Goal: Task Accomplishment & Management: Use online tool/utility

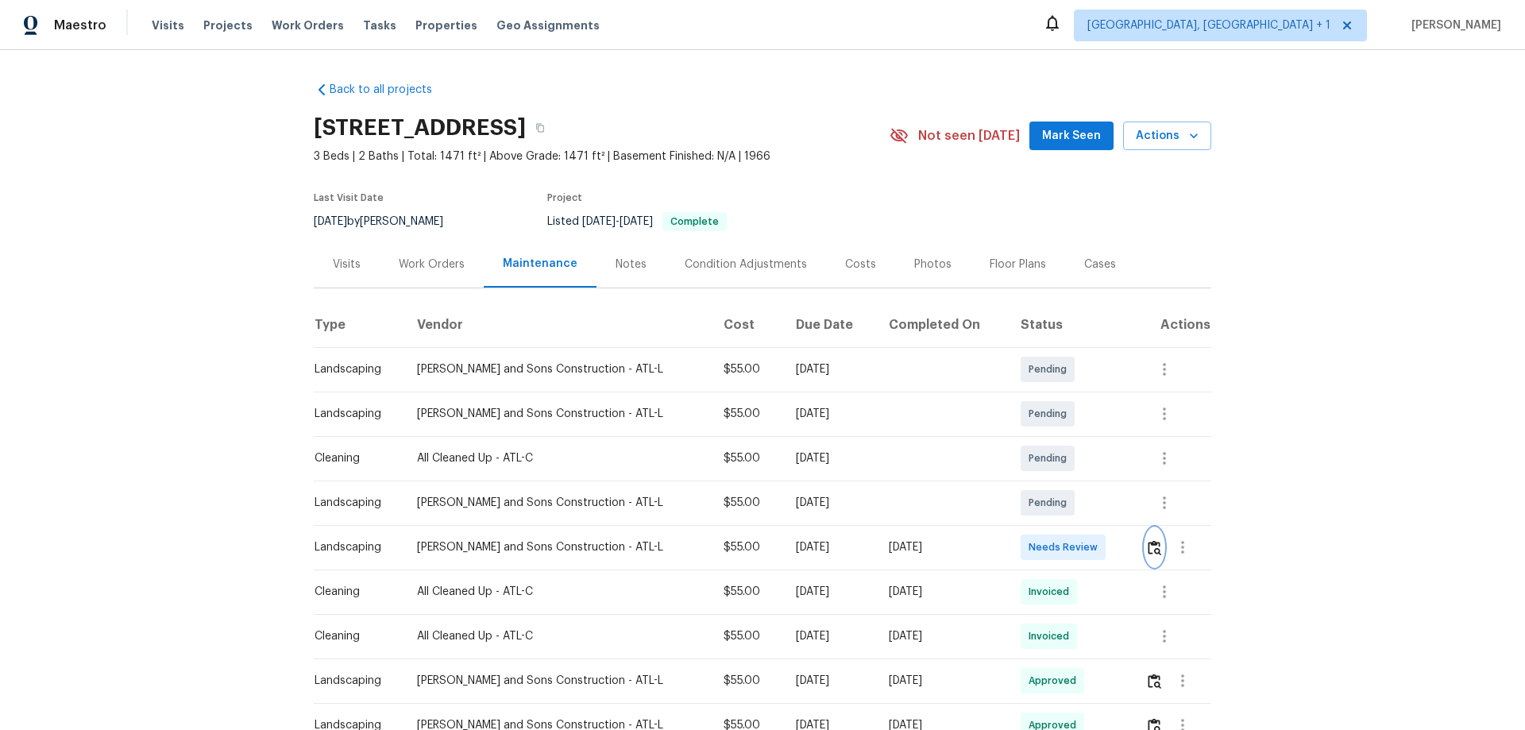
click at [1155, 552] on button "button" at bounding box center [1154, 547] width 18 height 38
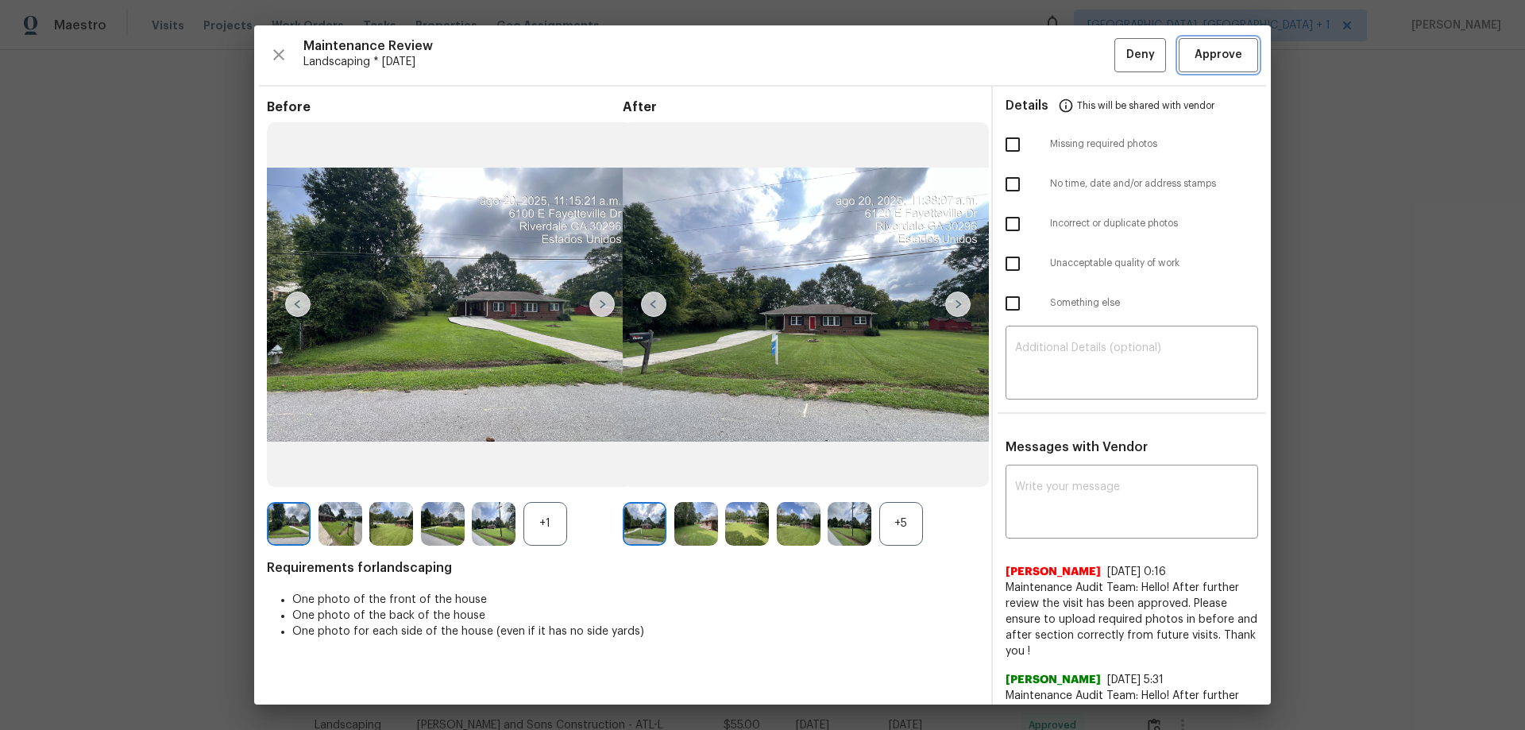
click at [1207, 56] on span "Approve" at bounding box center [1219, 55] width 48 height 20
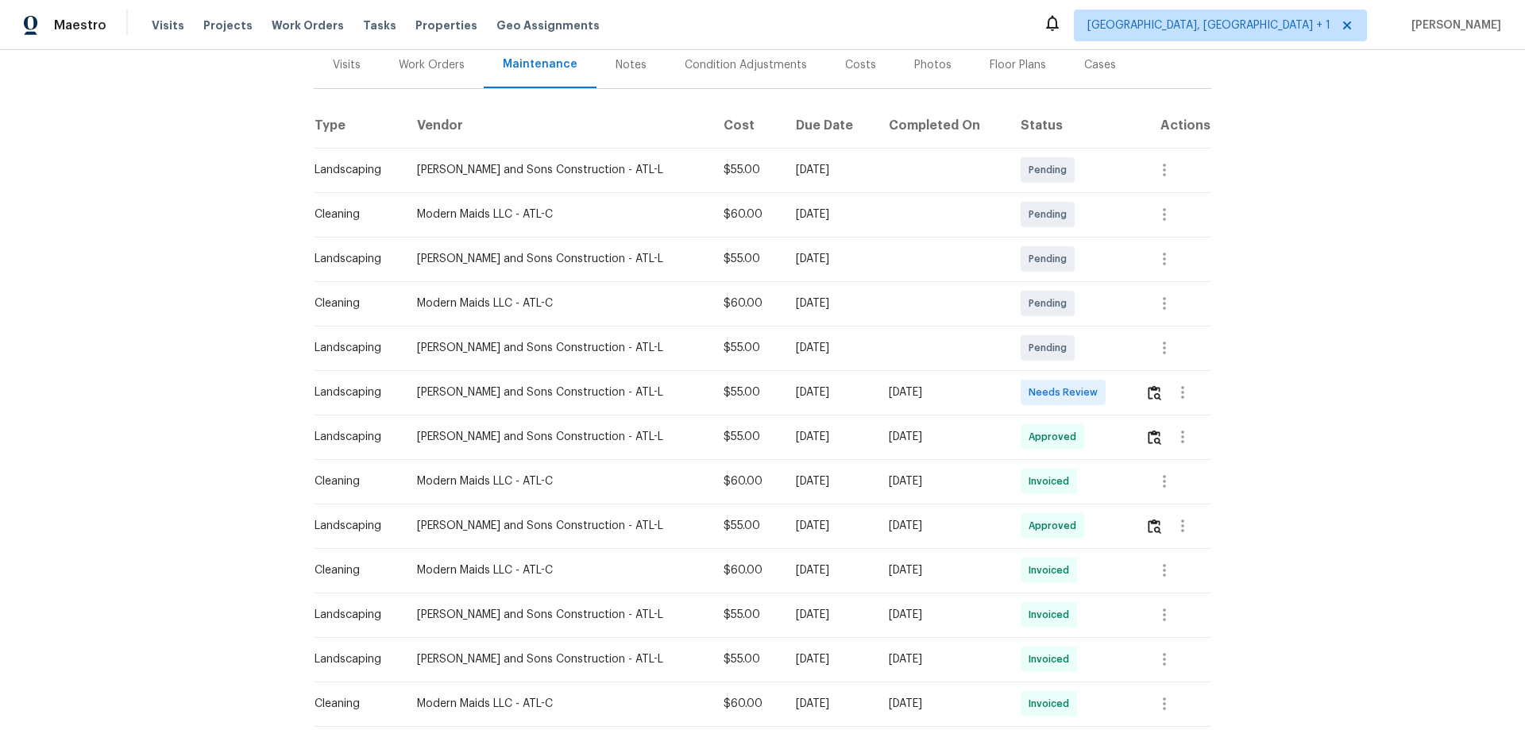
scroll to position [238, 0]
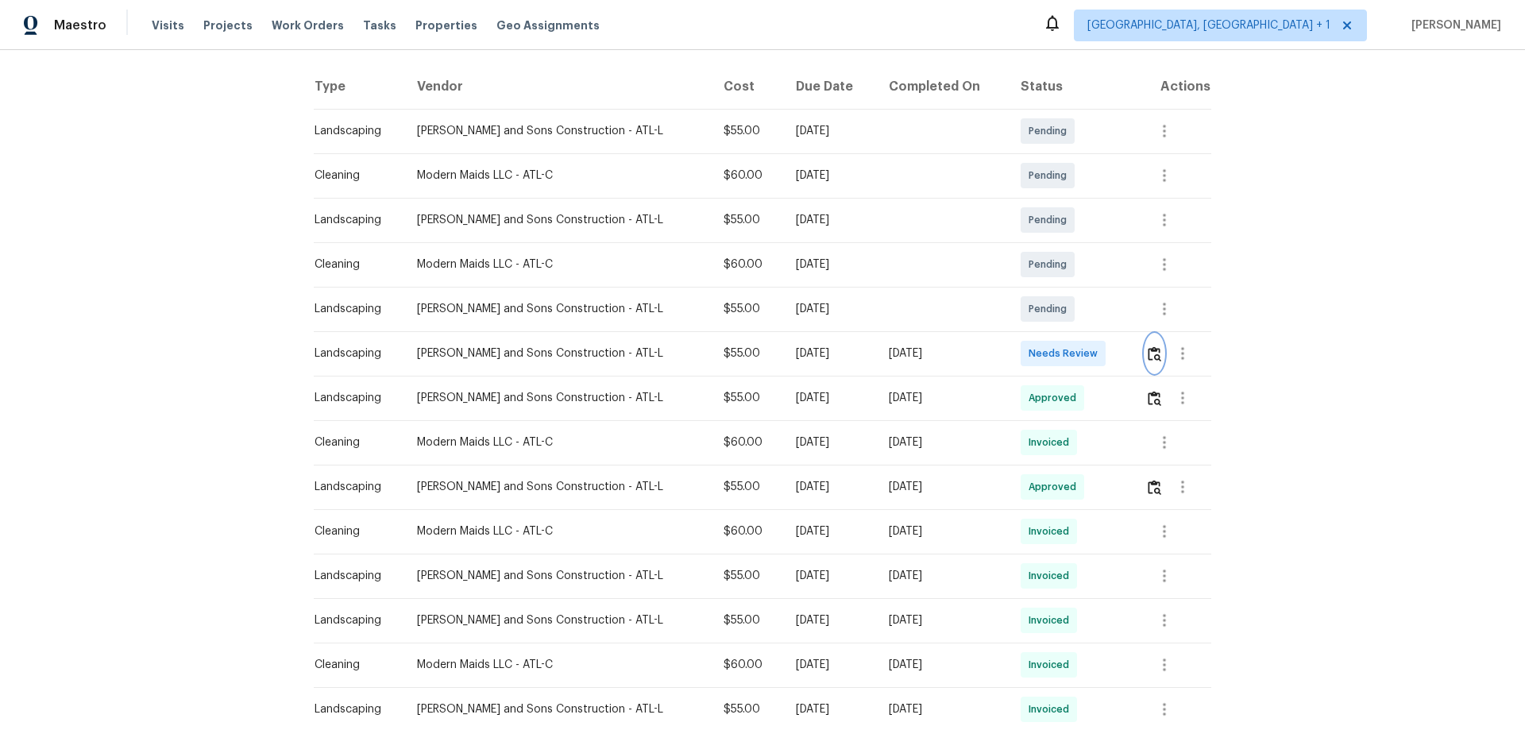
click at [1084, 357] on img "button" at bounding box center [1155, 353] width 14 height 15
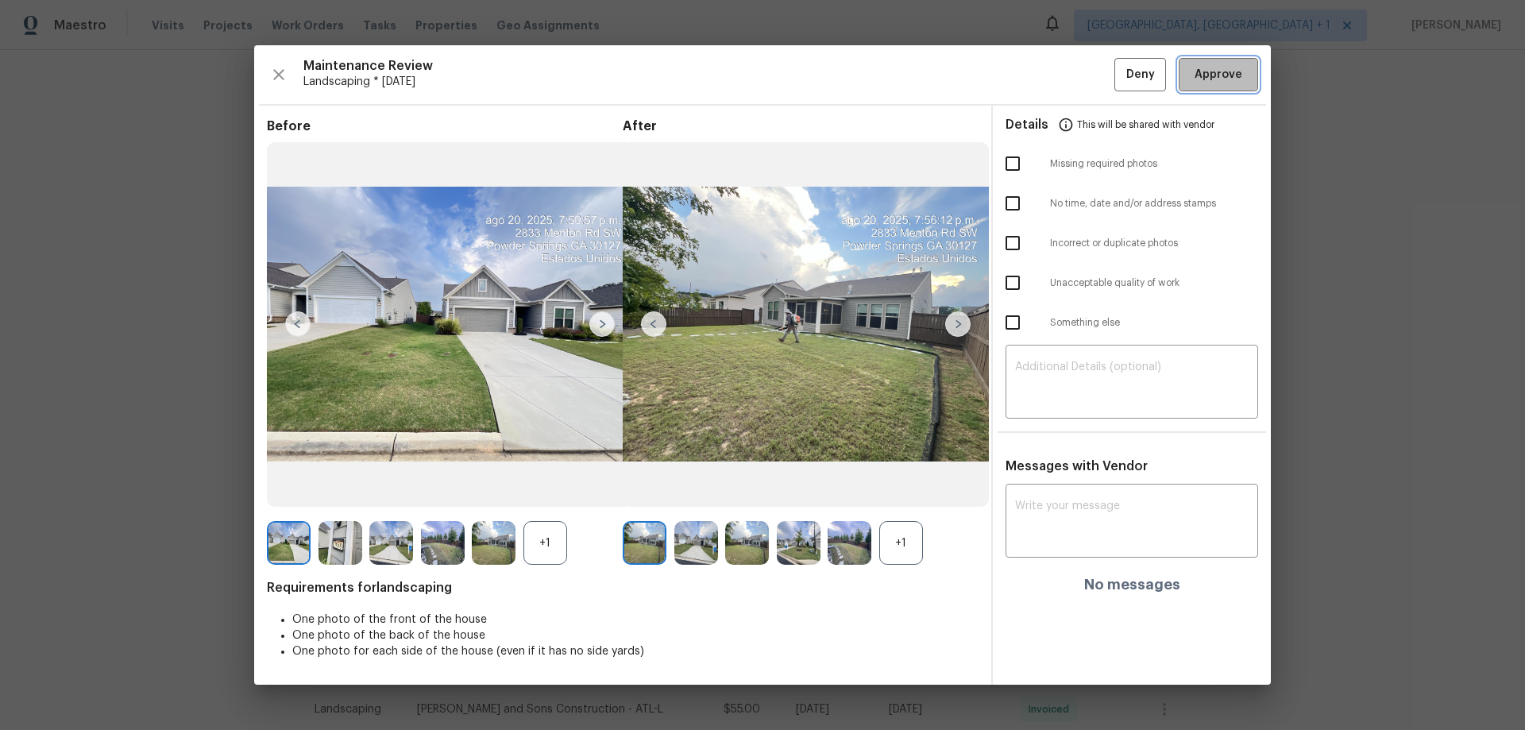
click at [1084, 67] on button "Approve" at bounding box center [1218, 75] width 79 height 34
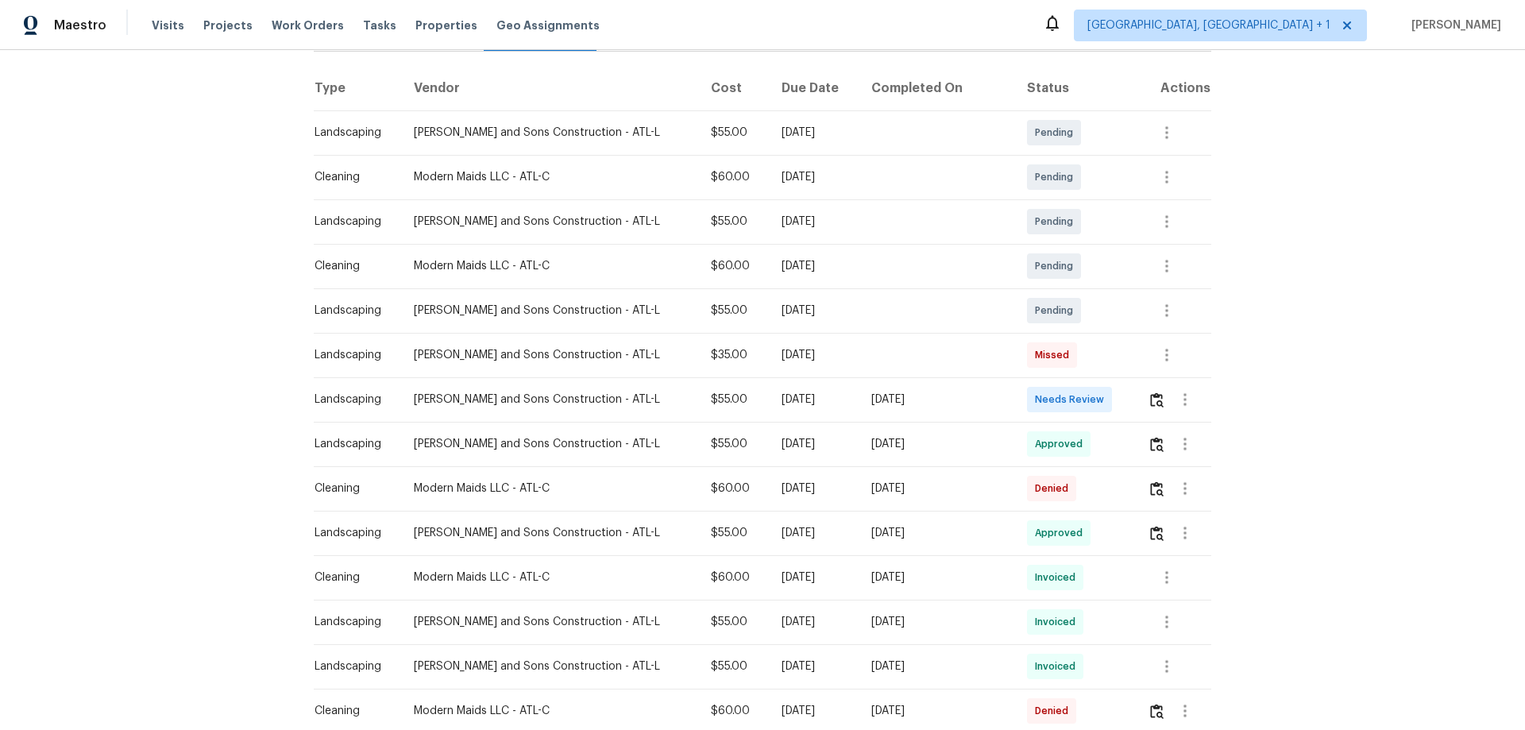
scroll to position [238, 0]
click at [1084, 403] on img "button" at bounding box center [1157, 398] width 14 height 15
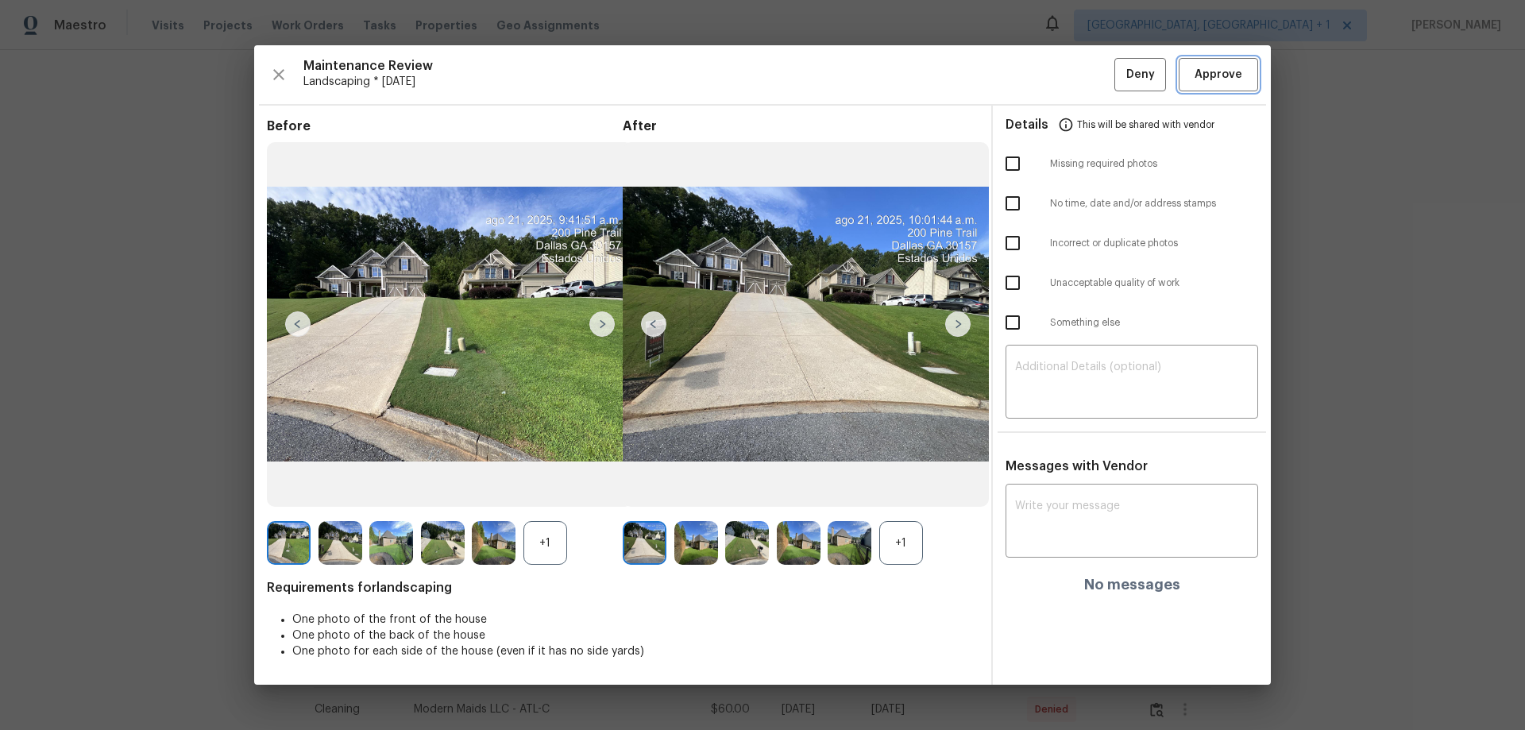
click at [1084, 82] on span "Approve" at bounding box center [1219, 75] width 48 height 20
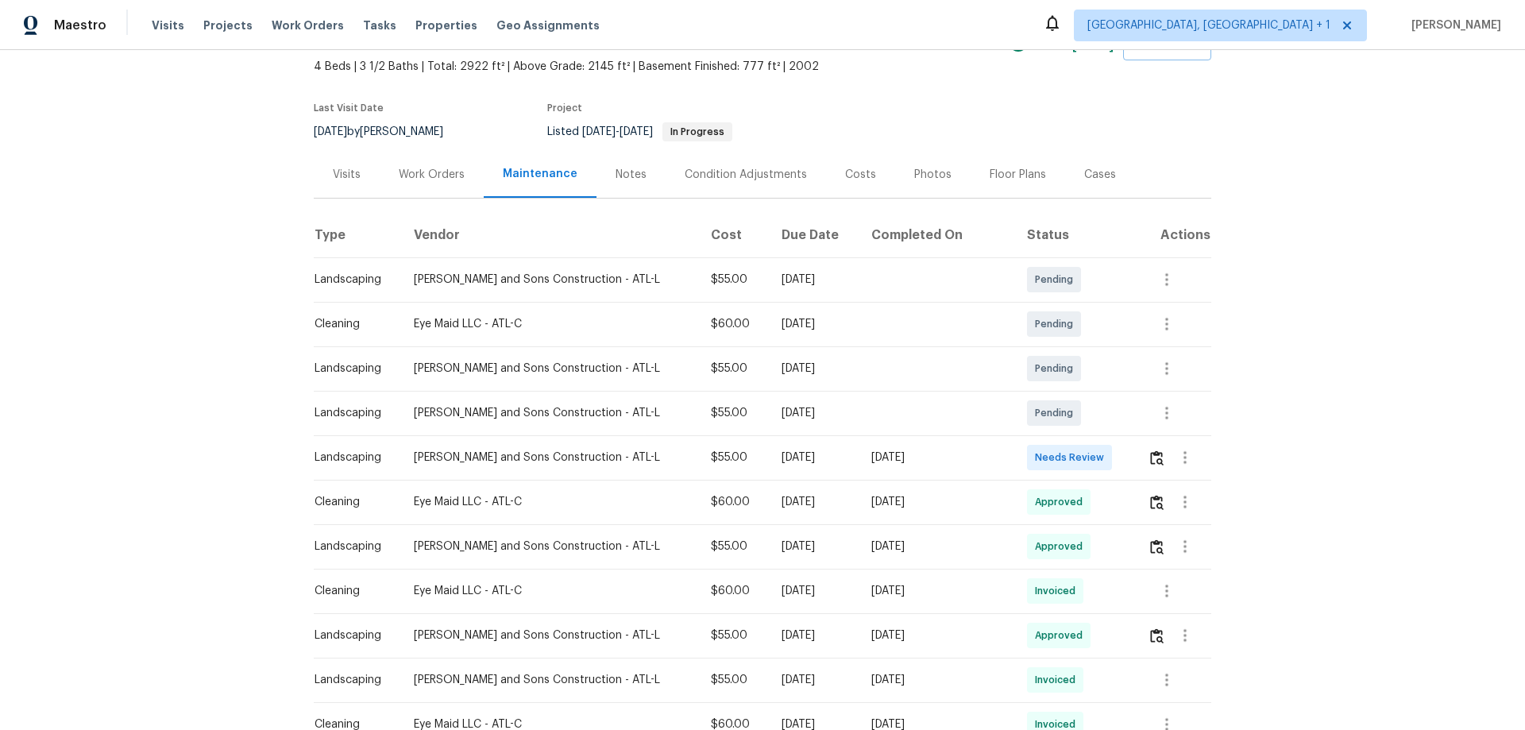
scroll to position [238, 0]
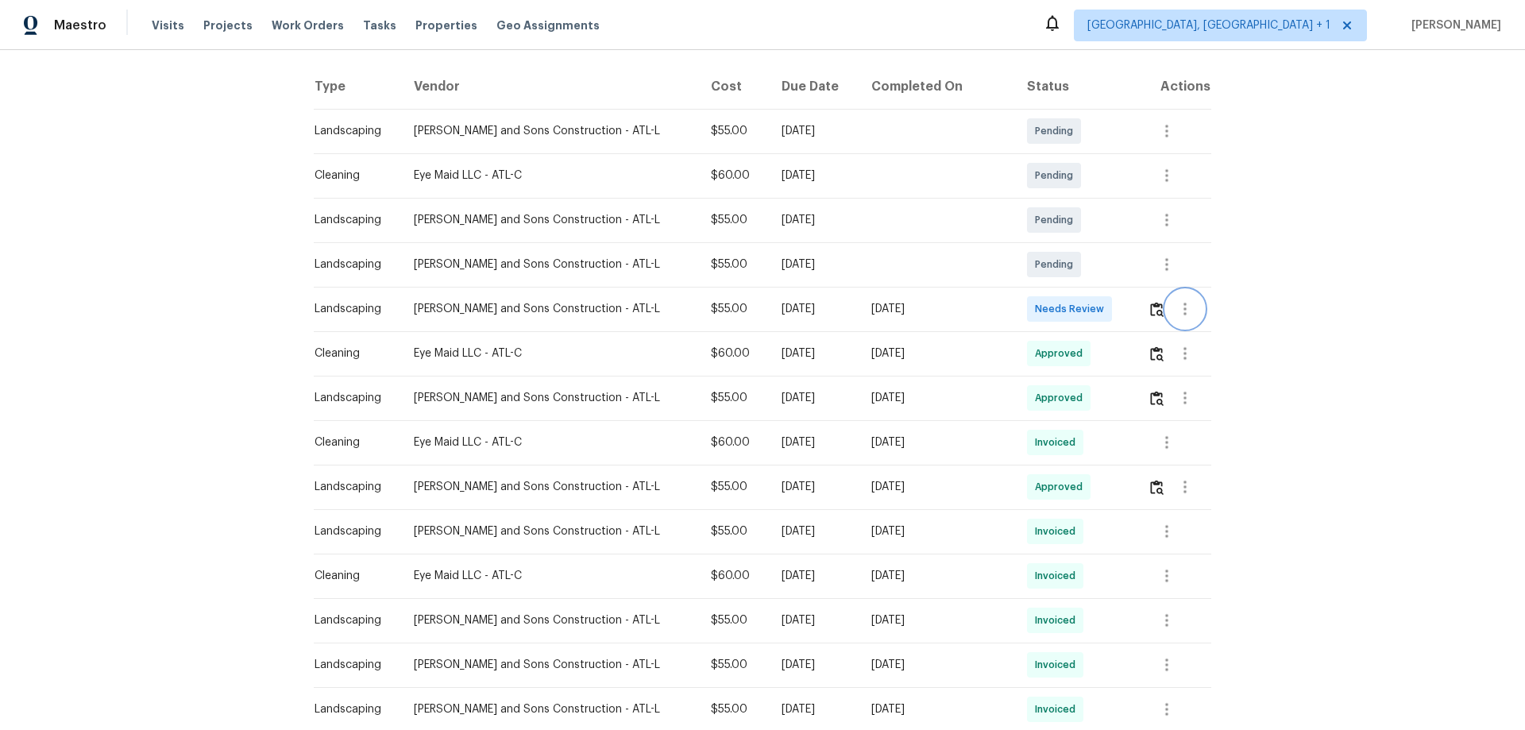
click at [1084, 313] on button "button" at bounding box center [1185, 309] width 38 height 38
click at [1084, 309] on div at bounding box center [762, 365] width 1525 height 730
click at [1084, 309] on img "button" at bounding box center [1157, 309] width 14 height 15
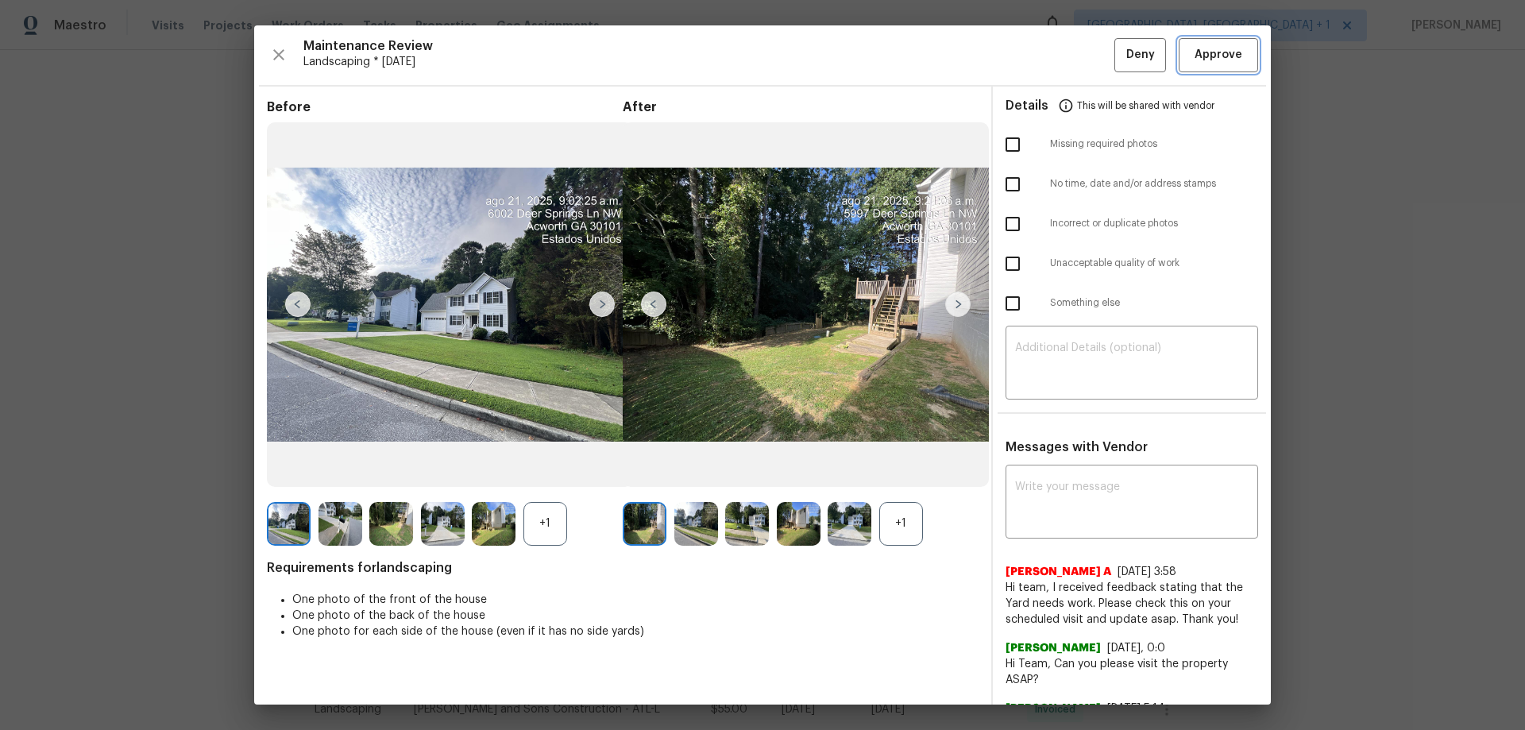
click at [1084, 54] on span "Approve" at bounding box center [1219, 55] width 48 height 20
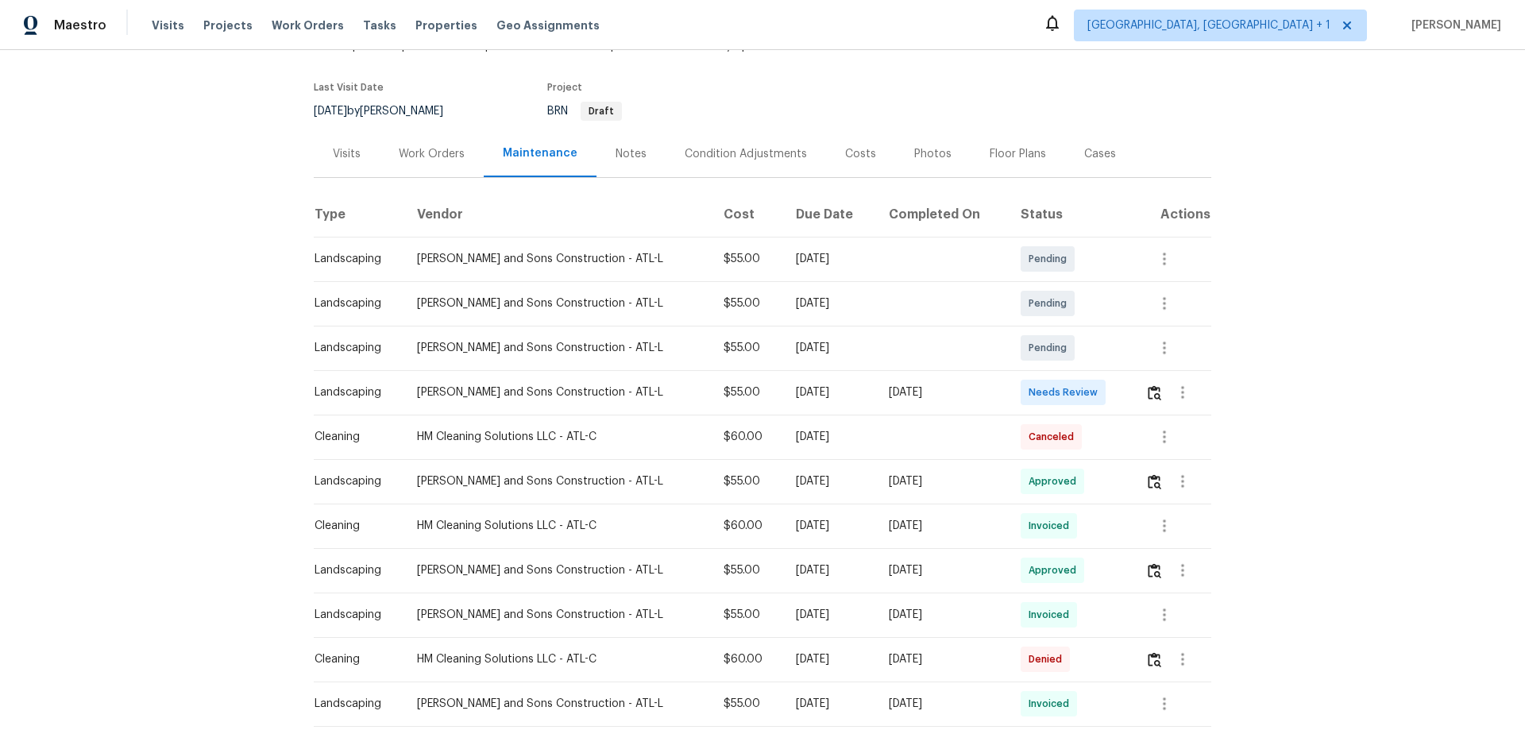
scroll to position [214, 0]
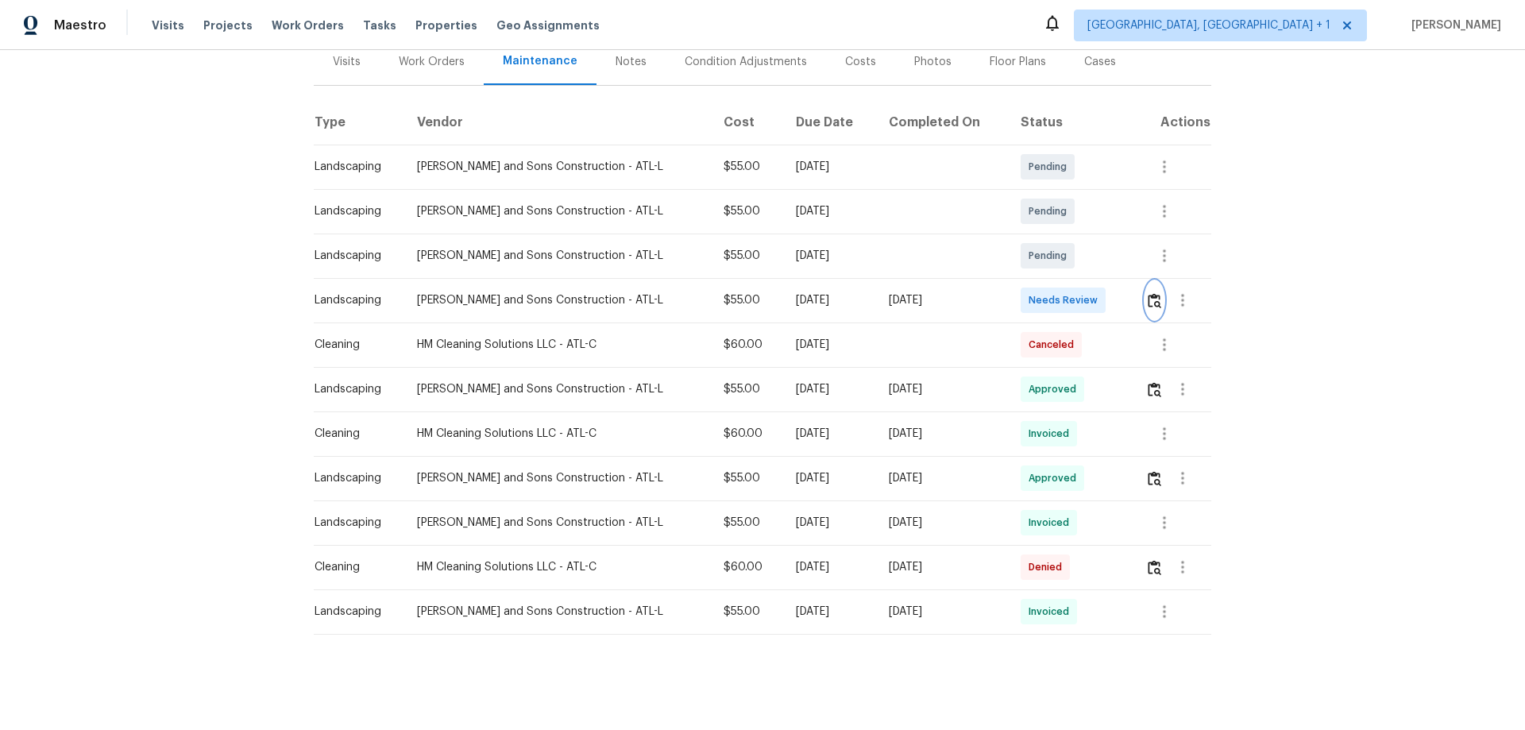
click at [1084, 293] on img "button" at bounding box center [1155, 300] width 14 height 15
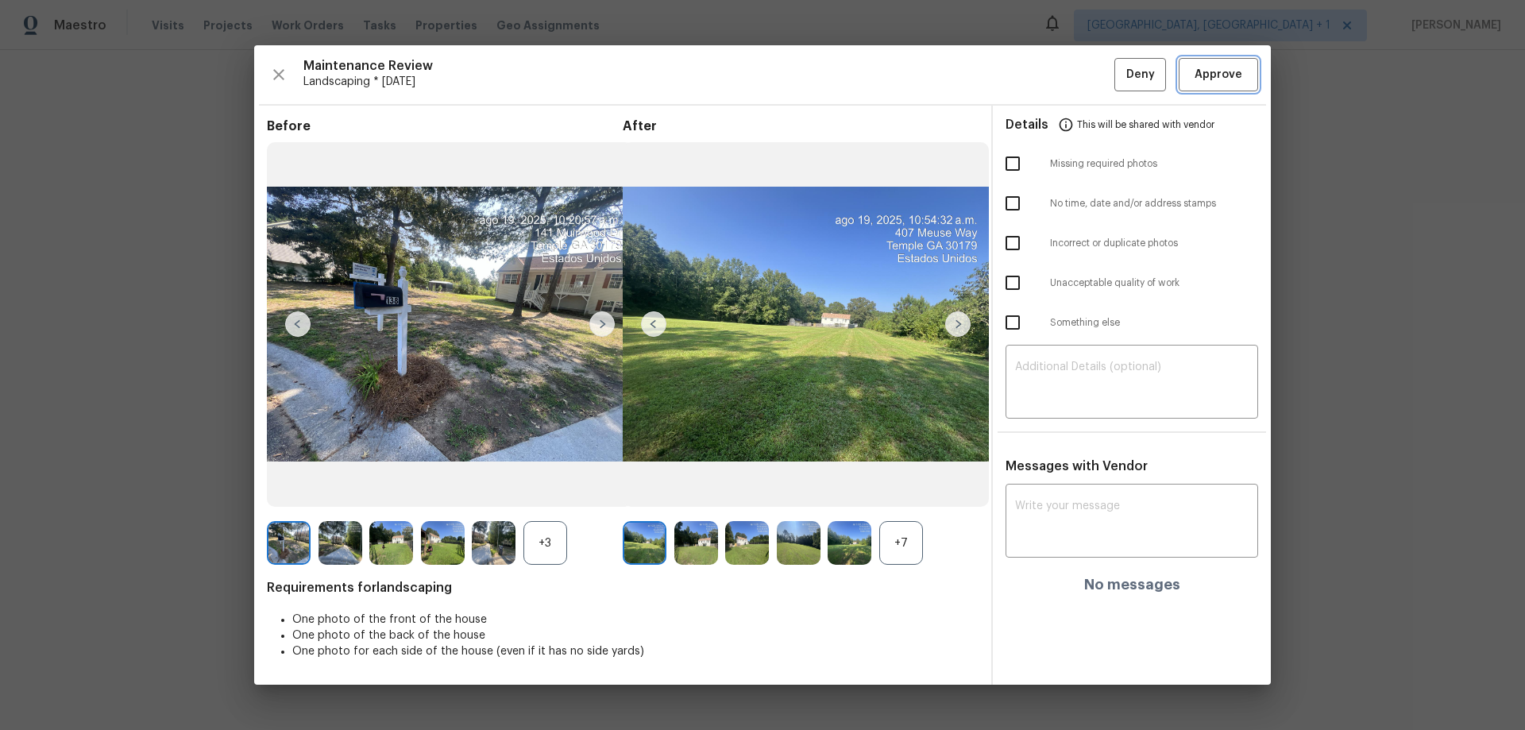
click at [1084, 64] on button "Approve" at bounding box center [1218, 75] width 79 height 34
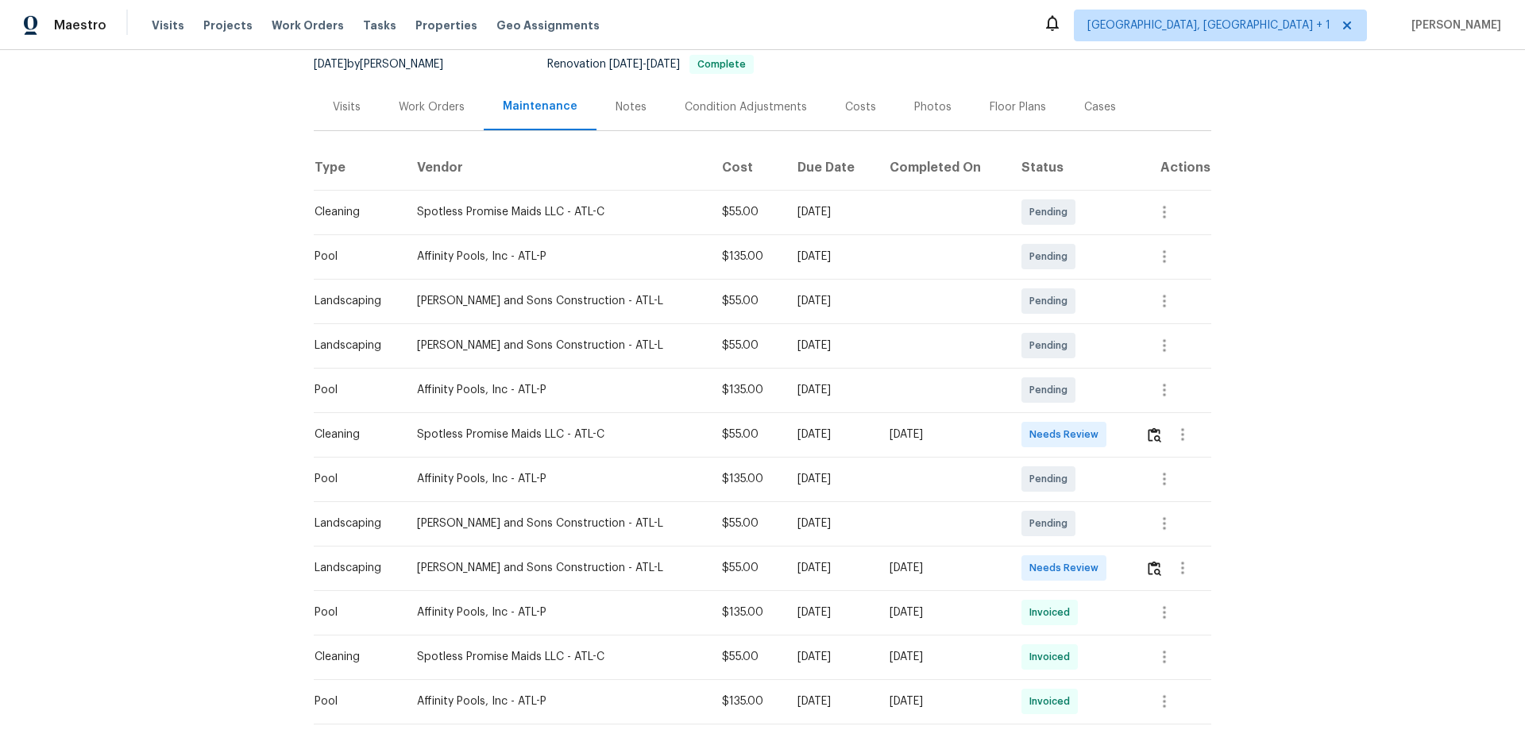
scroll to position [159, 0]
click at [1084, 481] on img "button" at bounding box center [1155, 566] width 14 height 15
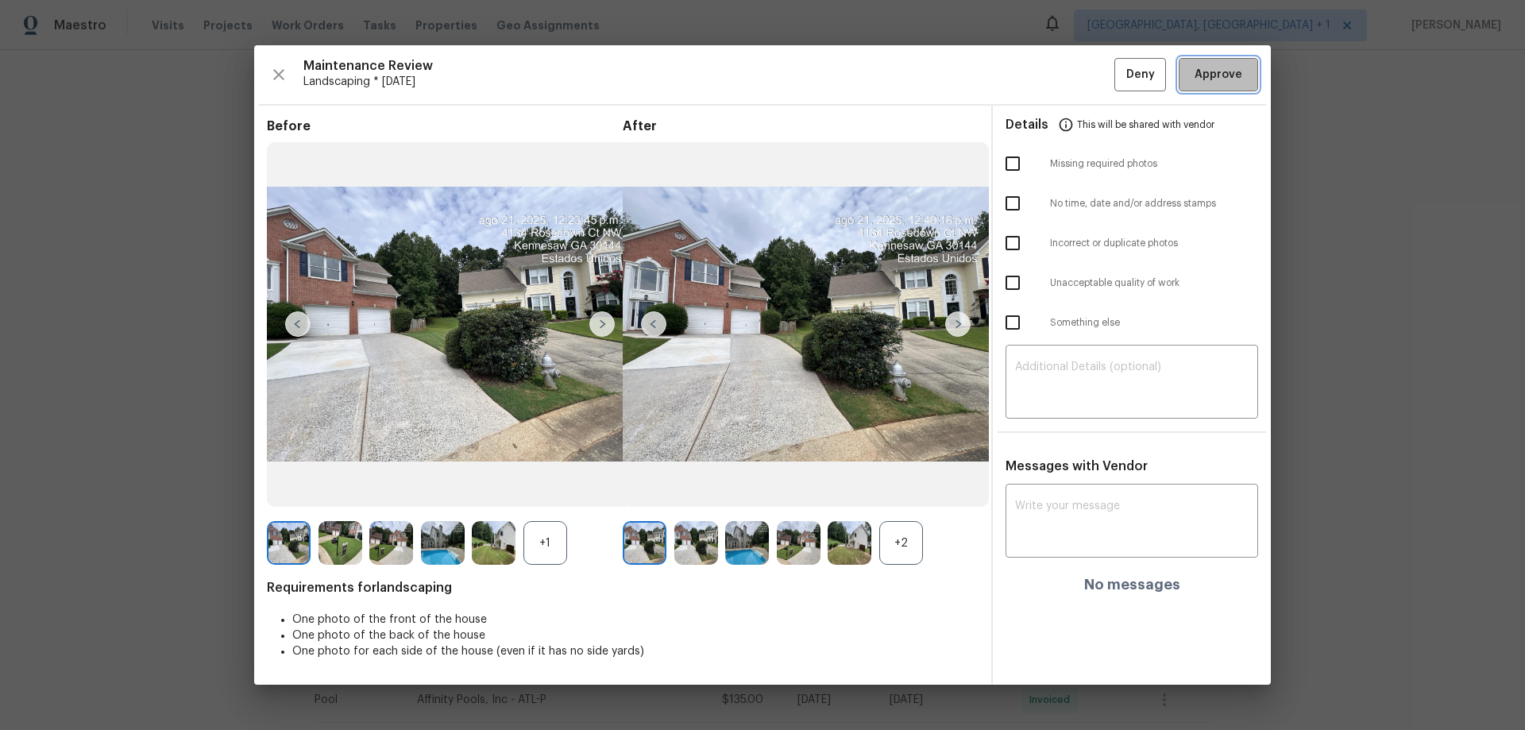
click at [1084, 88] on button "Approve" at bounding box center [1218, 75] width 79 height 34
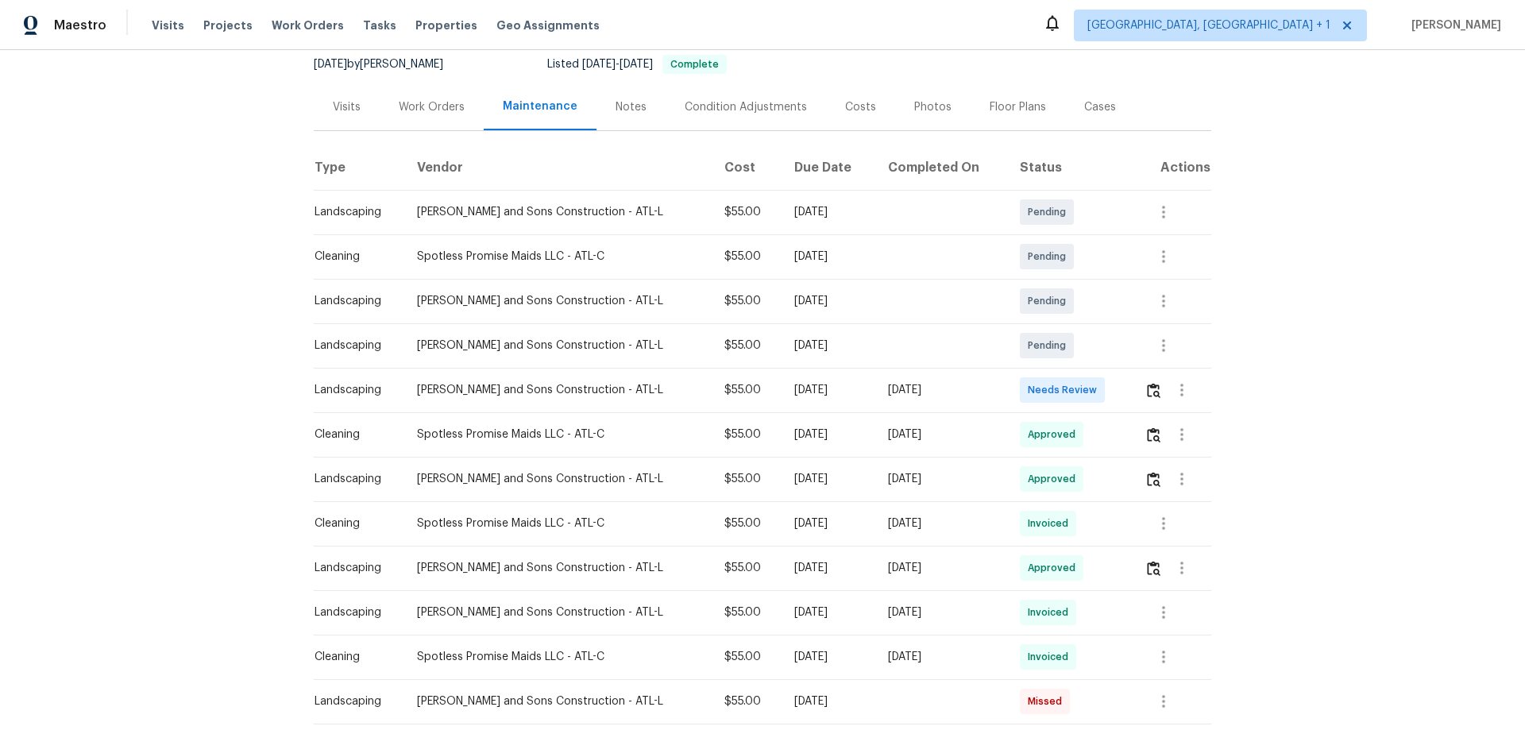
scroll to position [159, 0]
click at [1084, 392] on img "button" at bounding box center [1154, 388] width 14 height 15
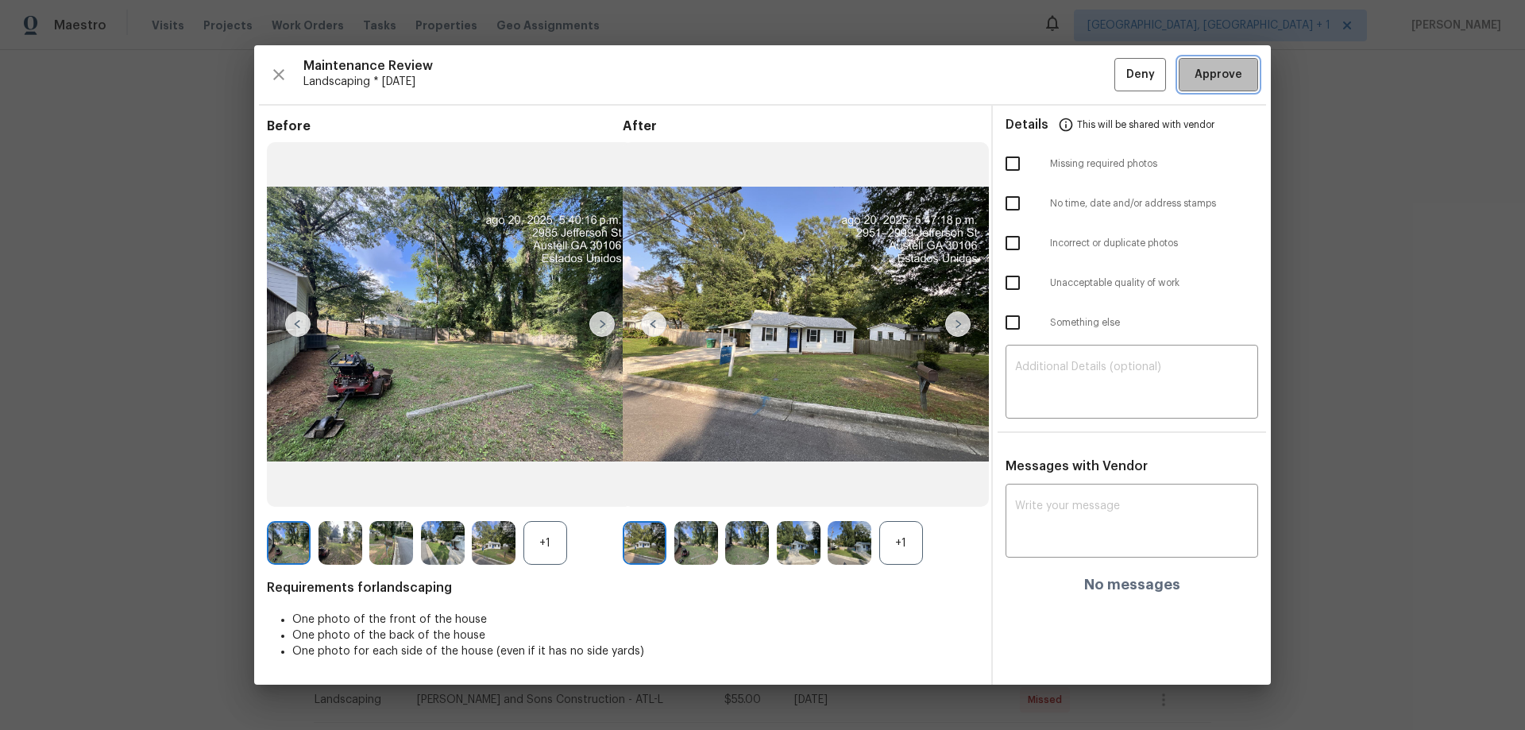
click at [1084, 66] on span "Approve" at bounding box center [1219, 75] width 48 height 20
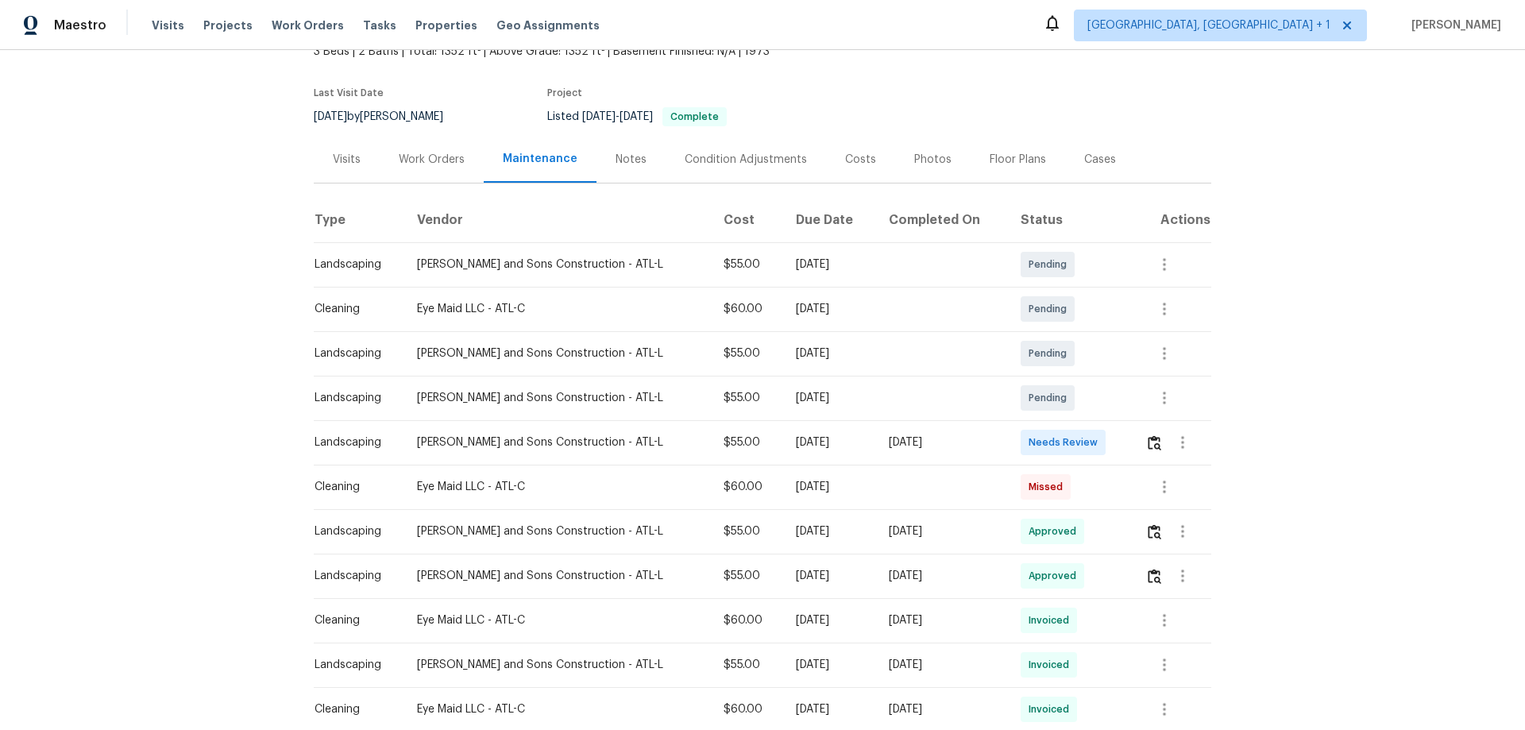
scroll to position [238, 0]
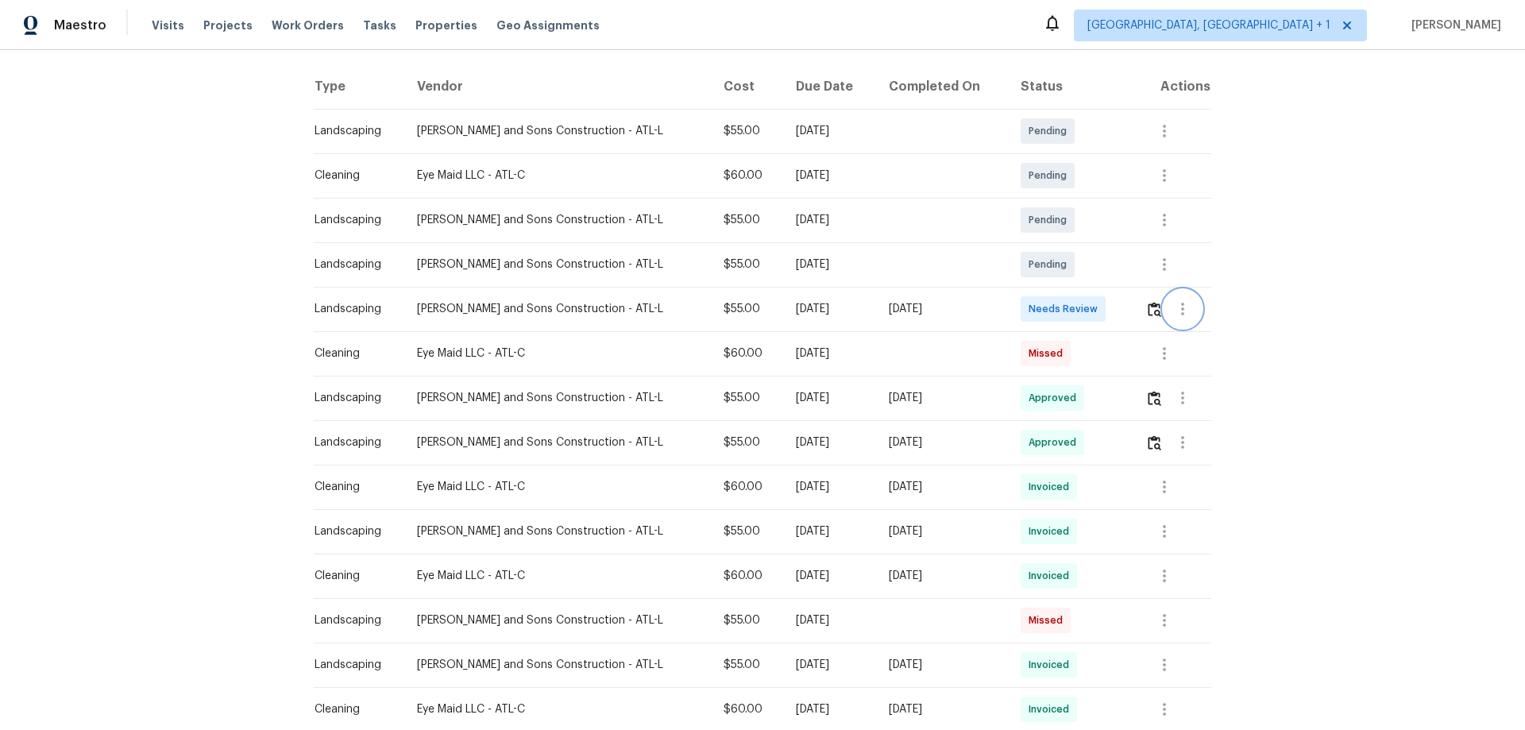
click at [1084, 307] on button "button" at bounding box center [1183, 309] width 38 height 38
click at [1084, 306] on div at bounding box center [762, 365] width 1525 height 730
click at [1084, 306] on img "button" at bounding box center [1155, 309] width 14 height 15
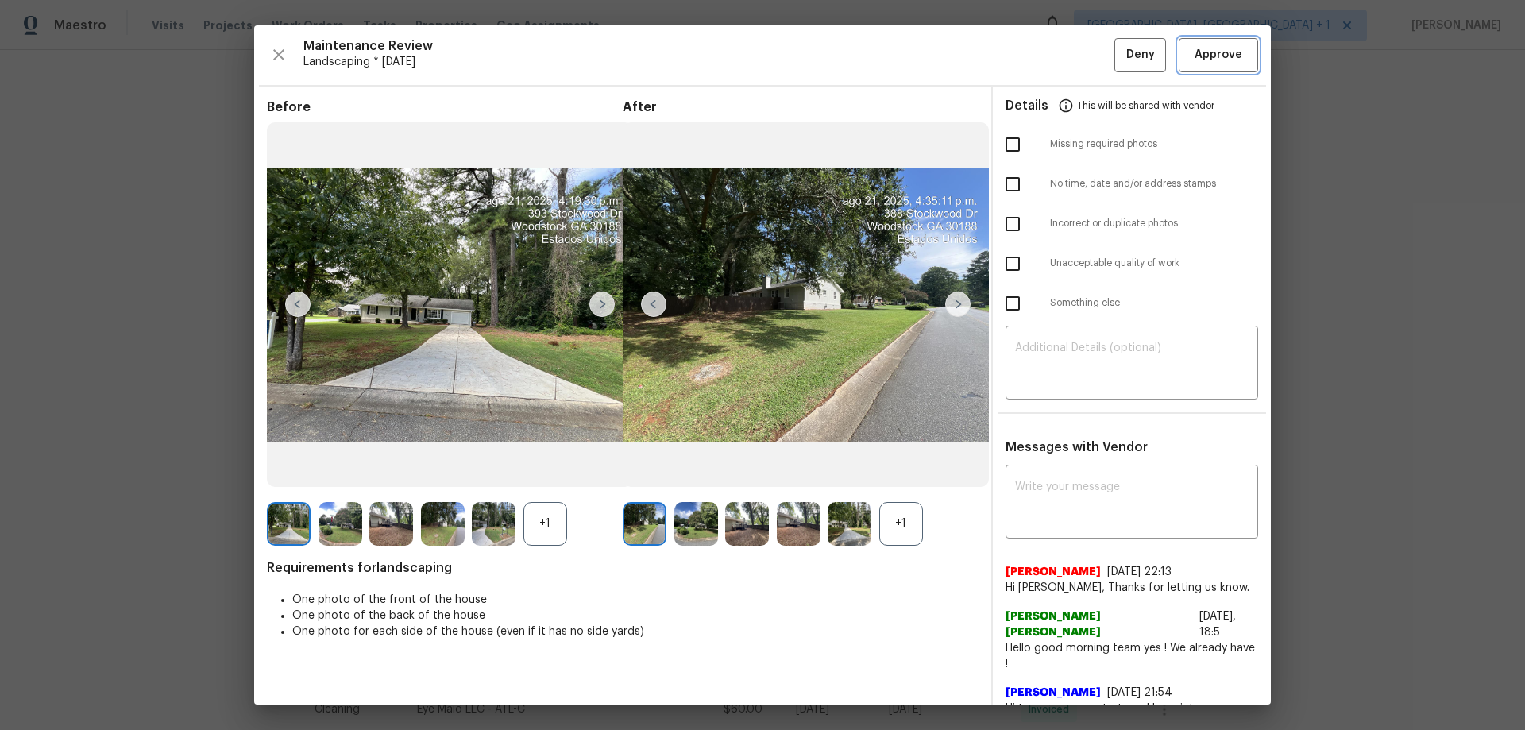
click at [1084, 63] on span "Approve" at bounding box center [1219, 55] width 48 height 20
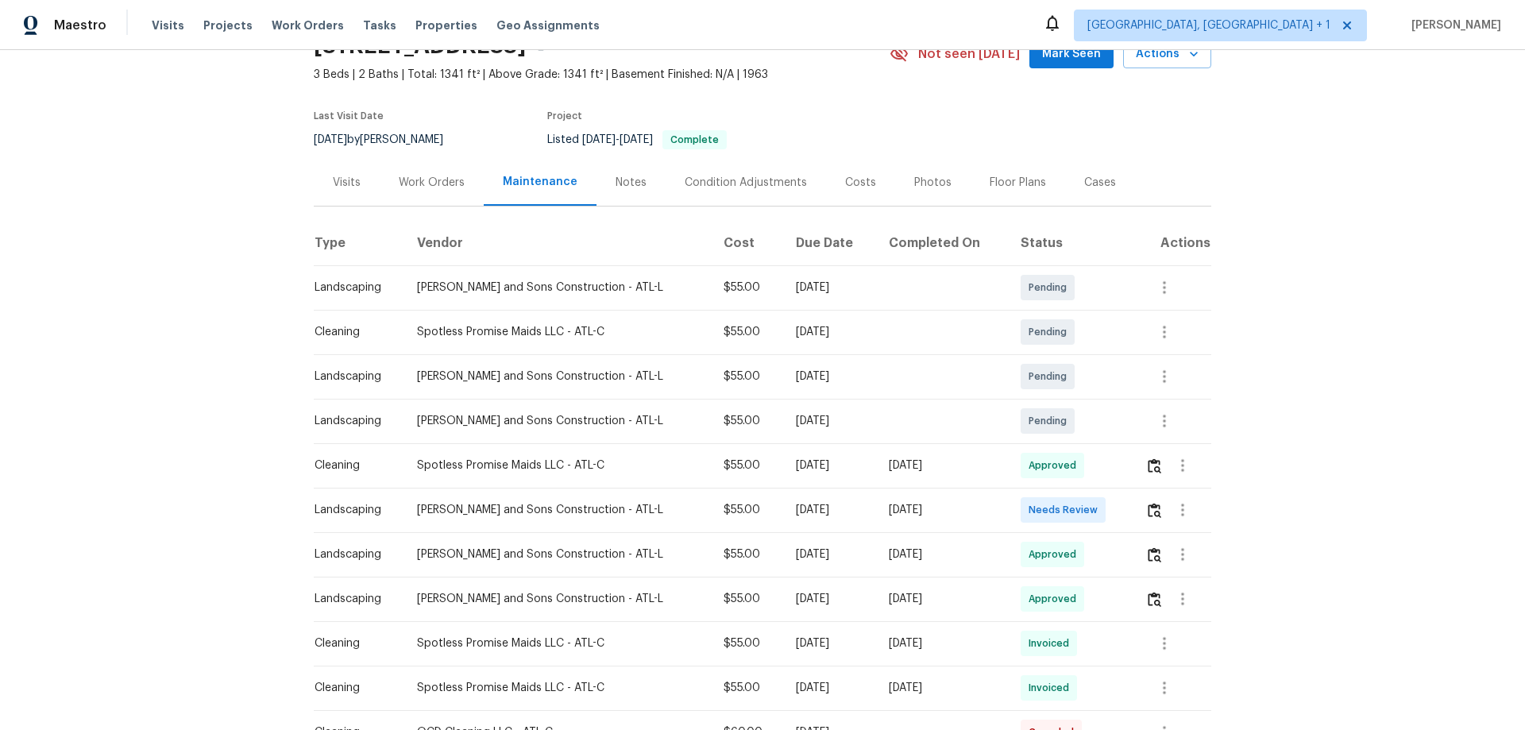
scroll to position [159, 0]
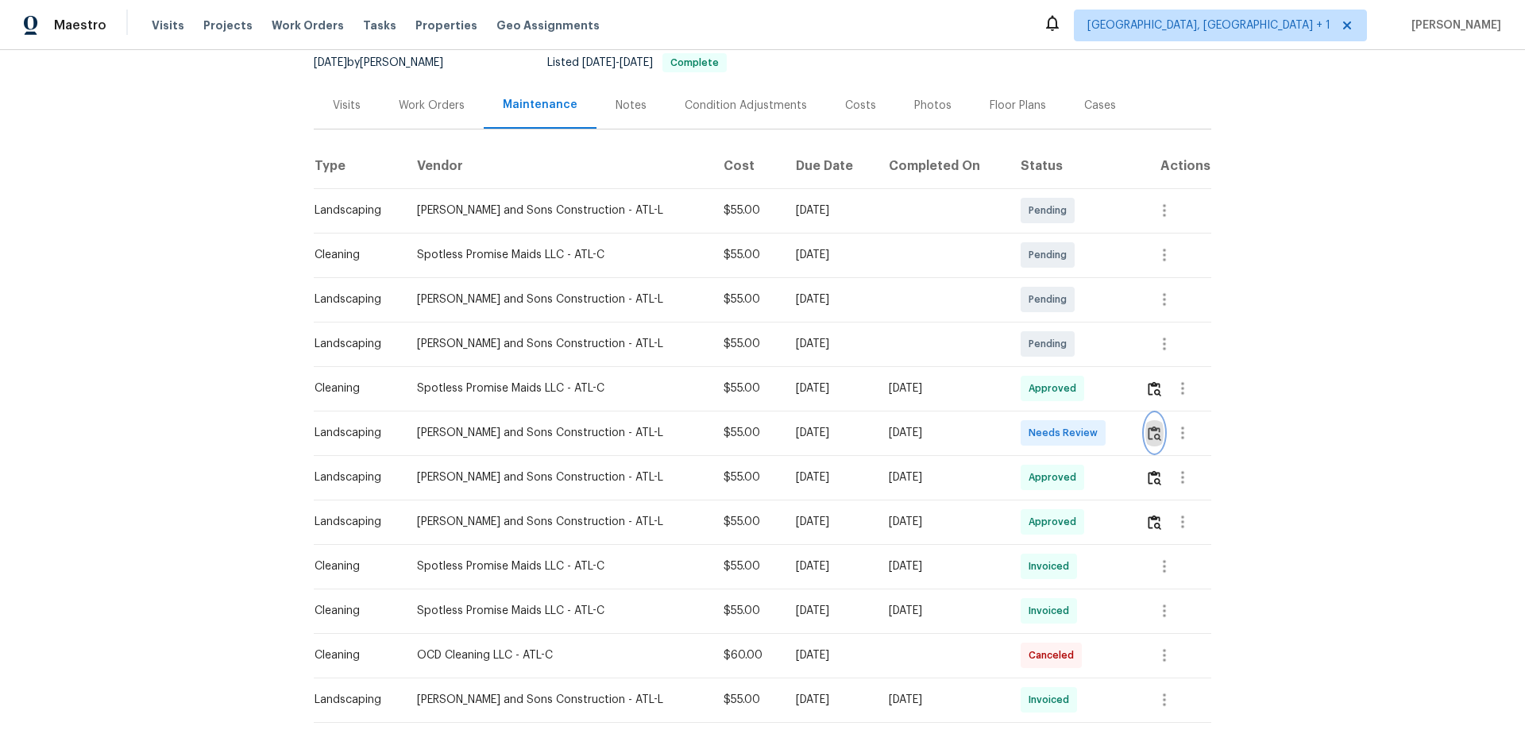
click at [1084, 432] on img "button" at bounding box center [1155, 433] width 14 height 15
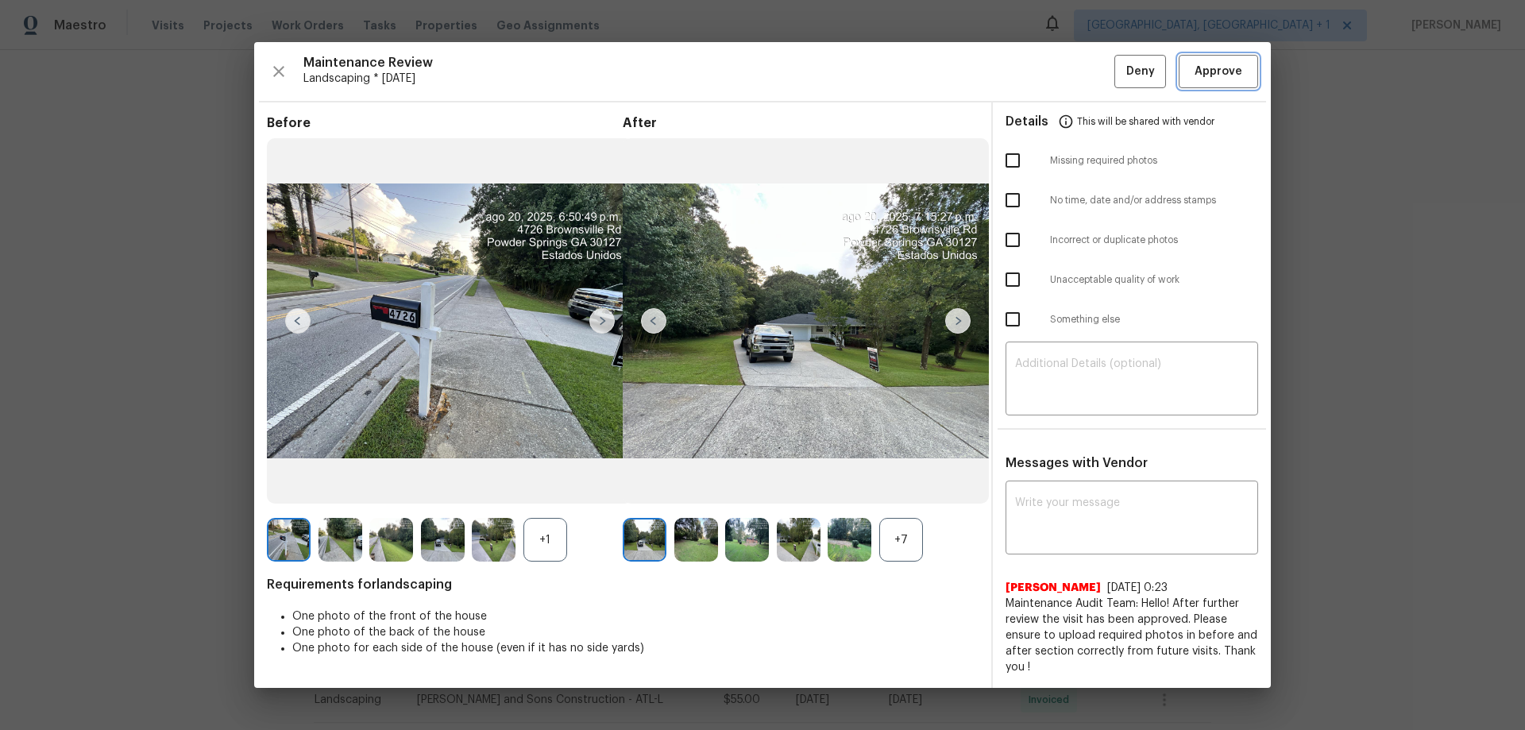
click at [1084, 65] on span "Approve" at bounding box center [1219, 72] width 48 height 20
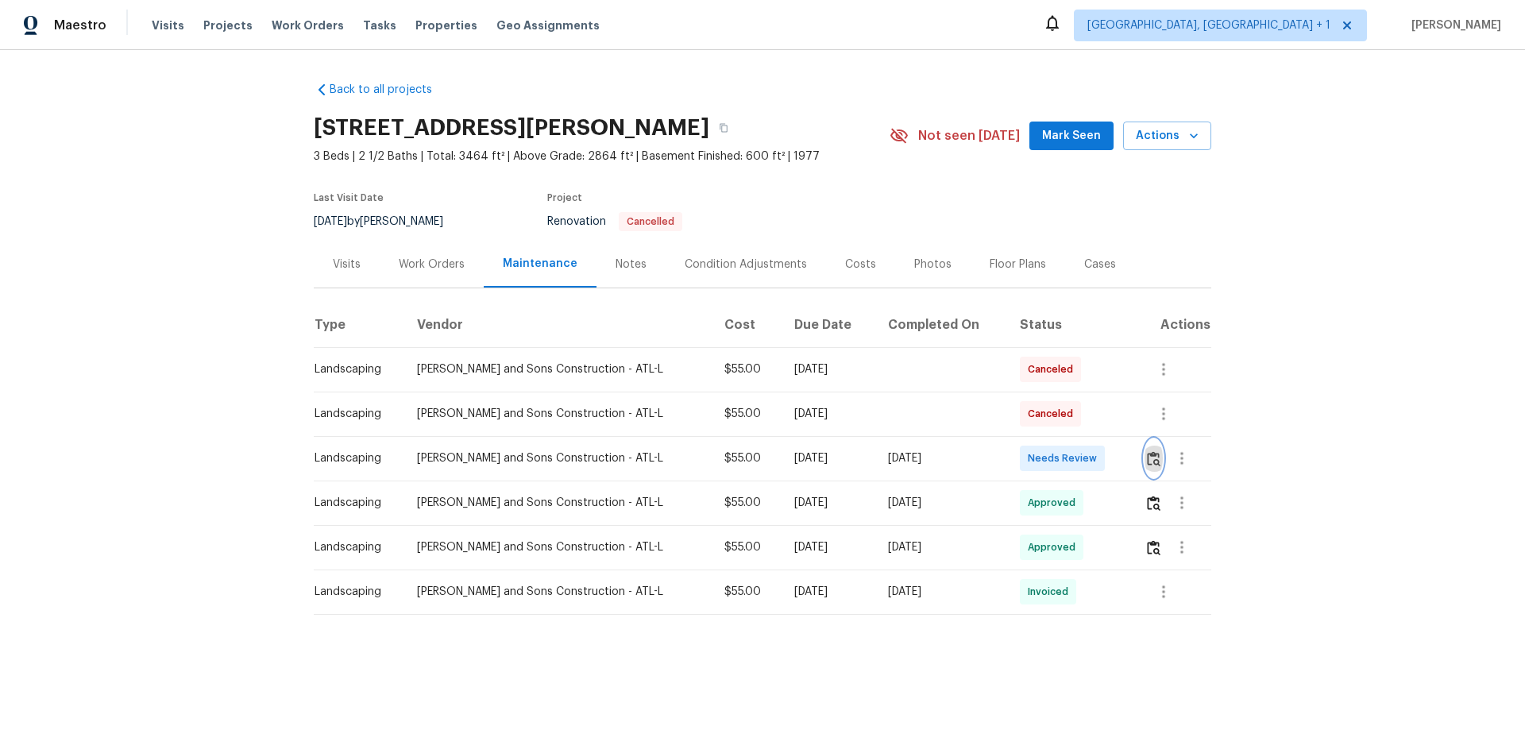
click at [1084, 451] on img "button" at bounding box center [1154, 458] width 14 height 15
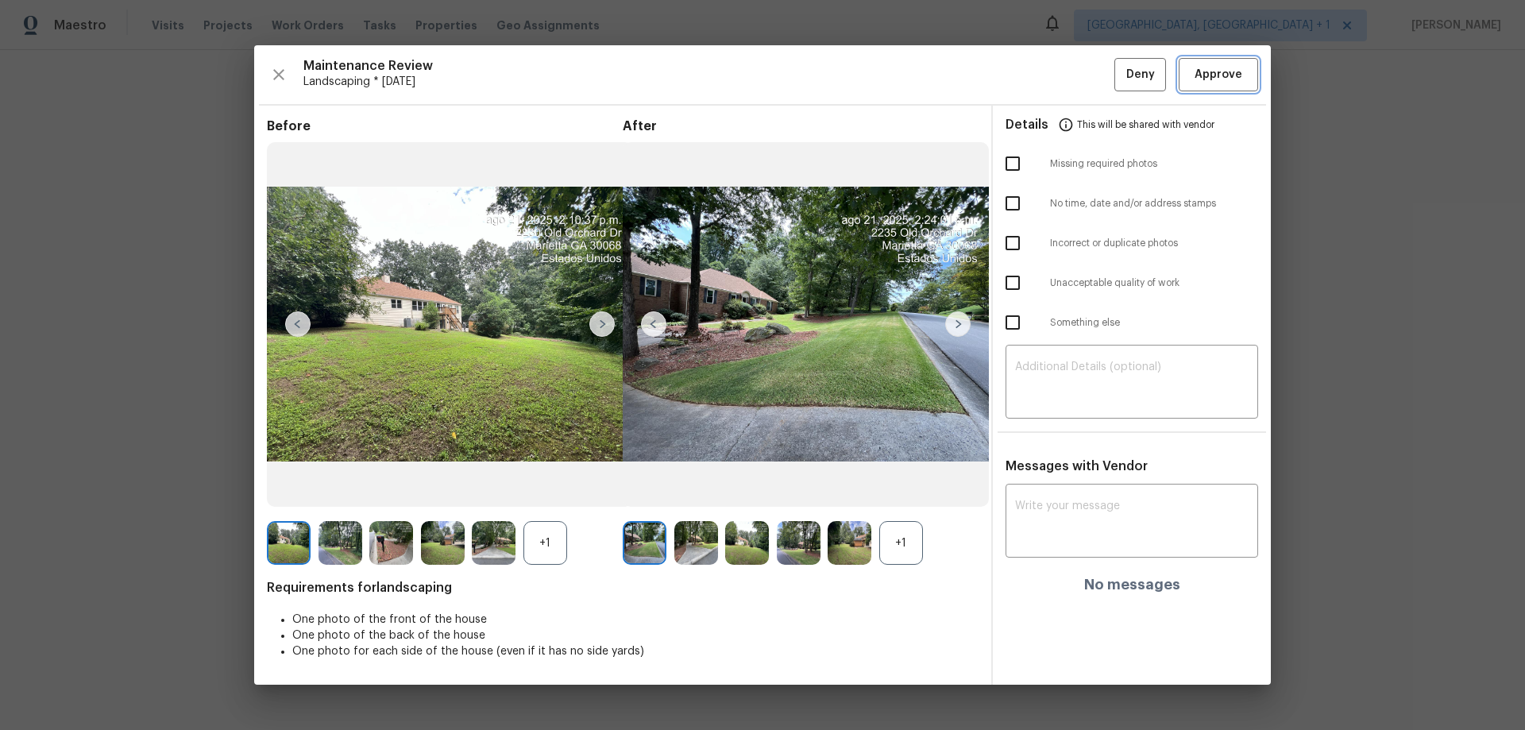
click at [1084, 75] on span "Approve" at bounding box center [1219, 75] width 48 height 20
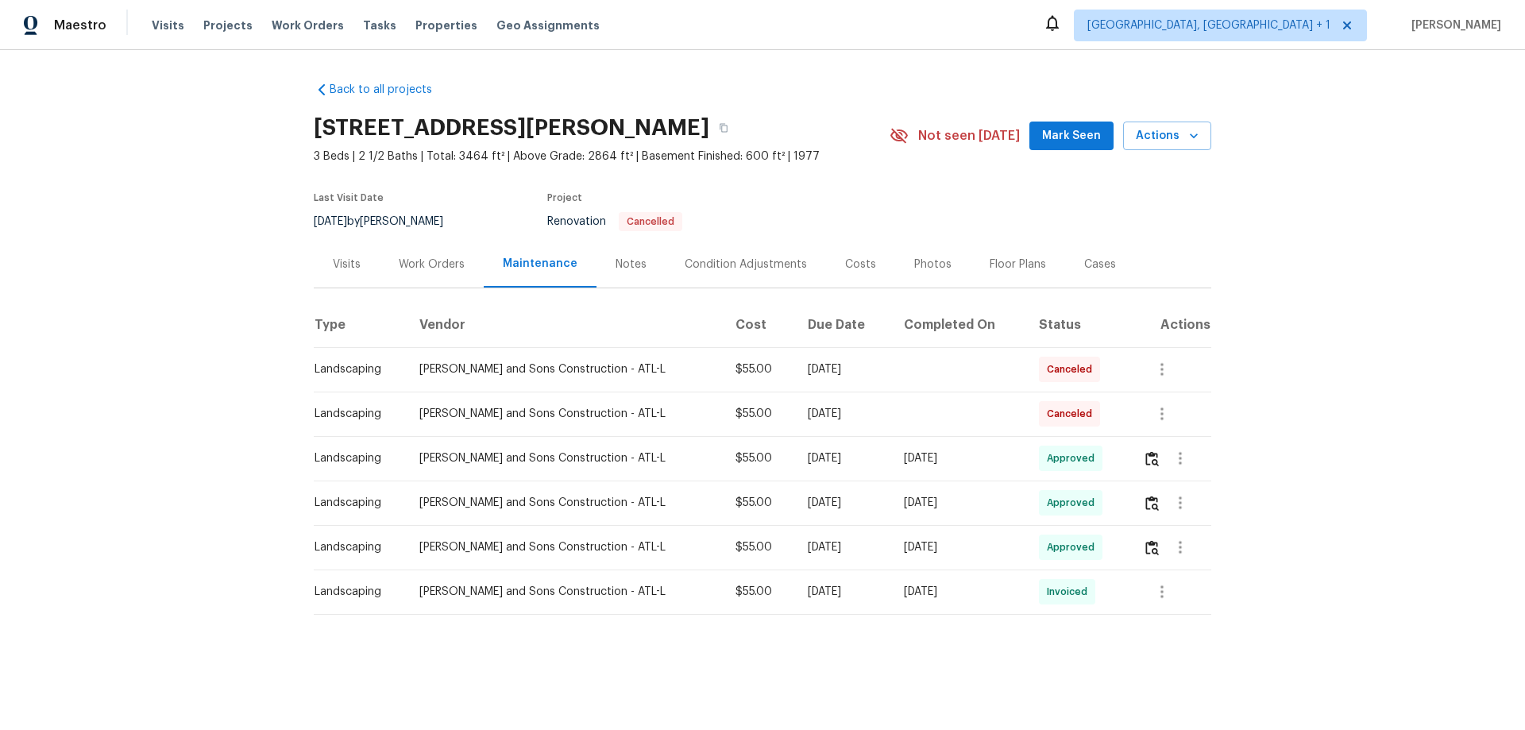
click at [1084, 268] on div "Back to all projects 2230 Old Orchard Dr, Marietta, GA 30068 3 Beds | 2 1/2 Bat…" at bounding box center [762, 380] width 1525 height 660
click at [572, 77] on div "Back to all projects 2230 Old Orchard Dr, Marietta, GA 30068 3 Beds | 2 1/2 Bat…" at bounding box center [763, 342] width 898 height 546
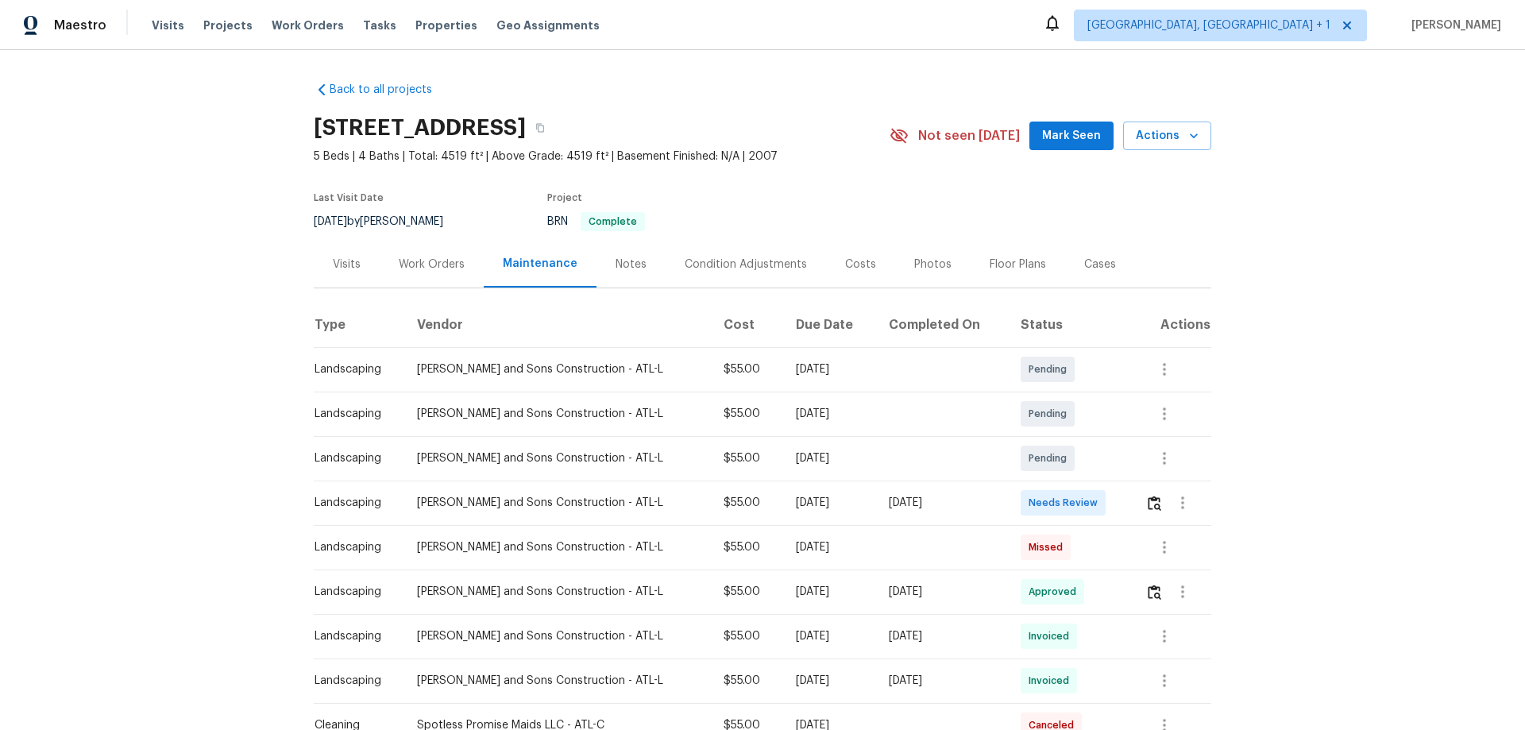
scroll to position [159, 0]
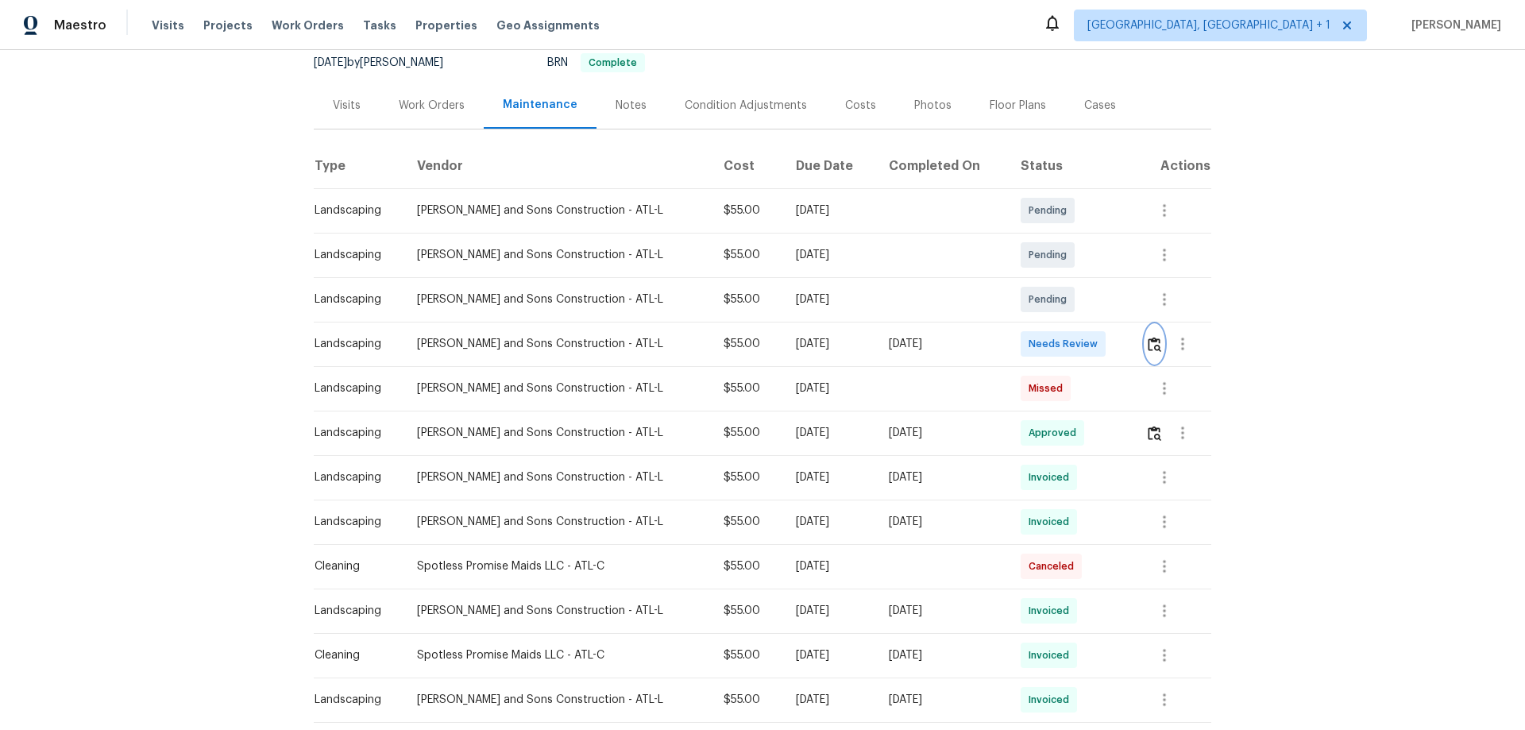
click at [1084, 337] on img "button" at bounding box center [1155, 344] width 14 height 15
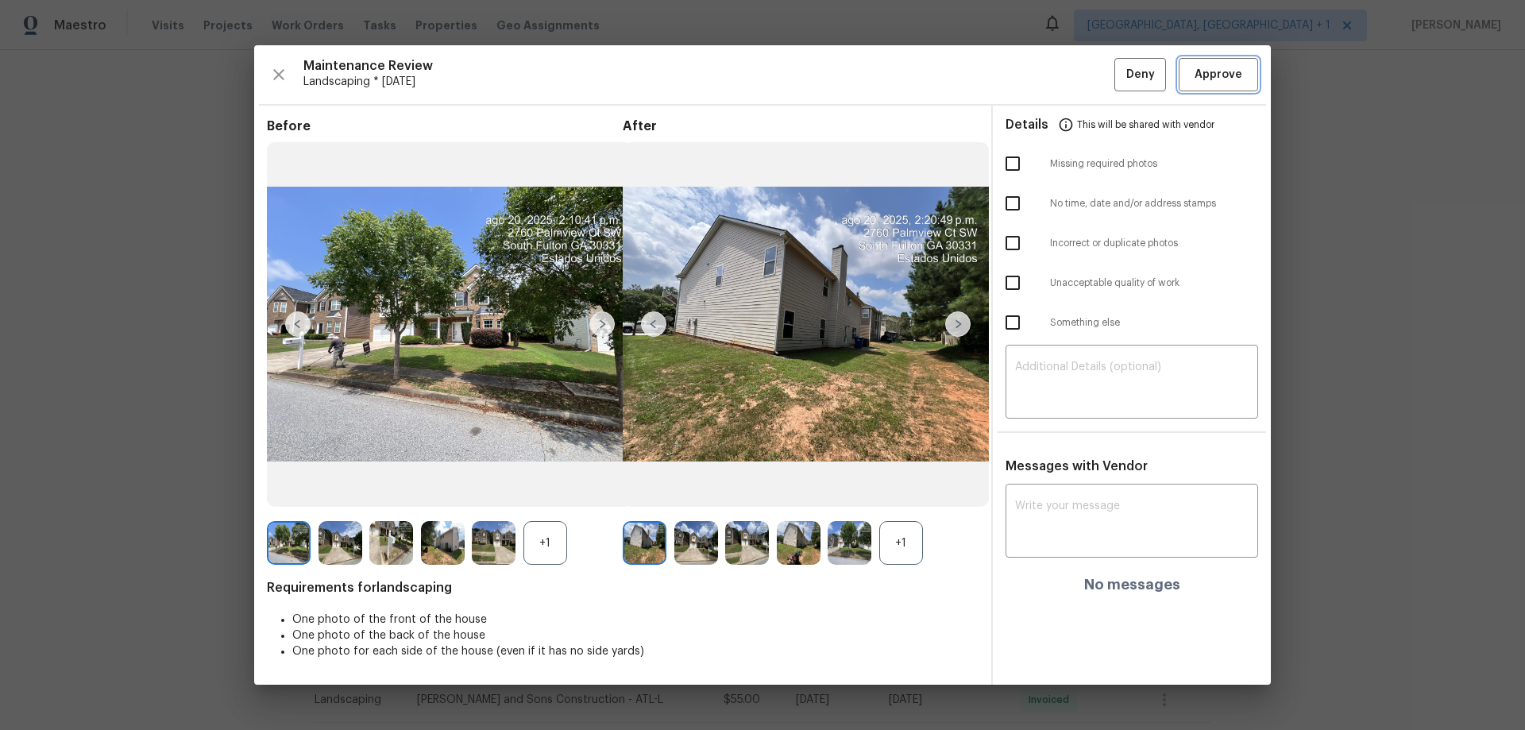
click at [1084, 74] on span "Approve" at bounding box center [1219, 75] width 54 height 20
